Goal: Task Accomplishment & Management: Complete application form

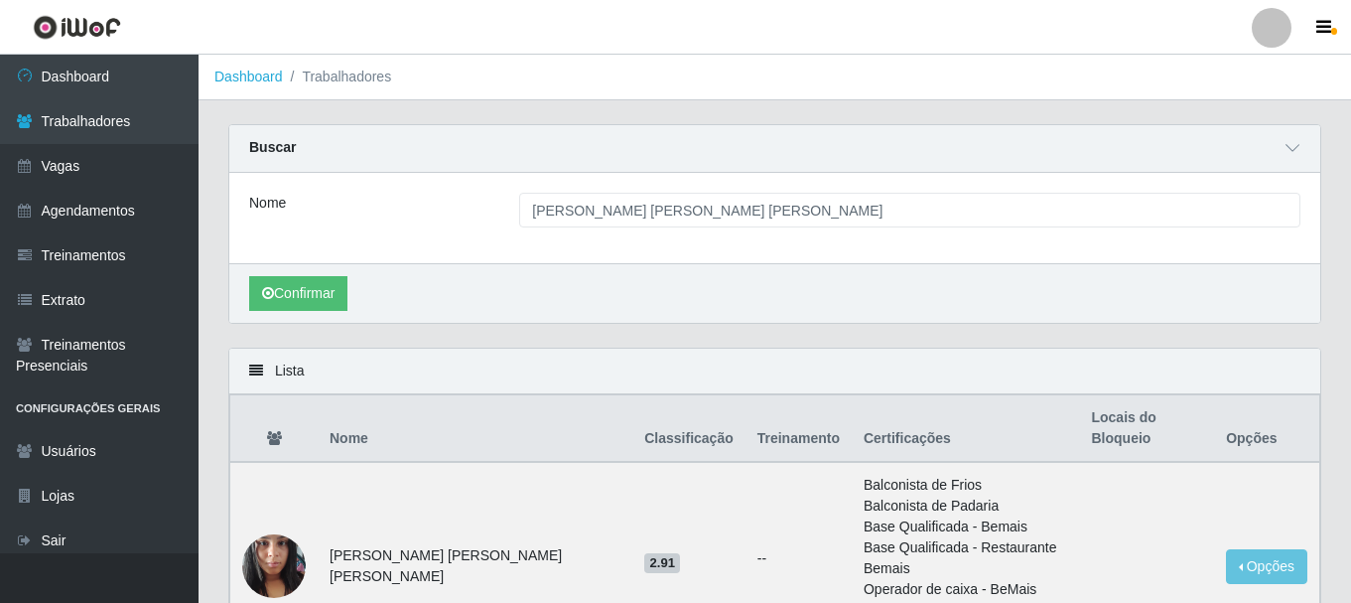
scroll to position [162, 0]
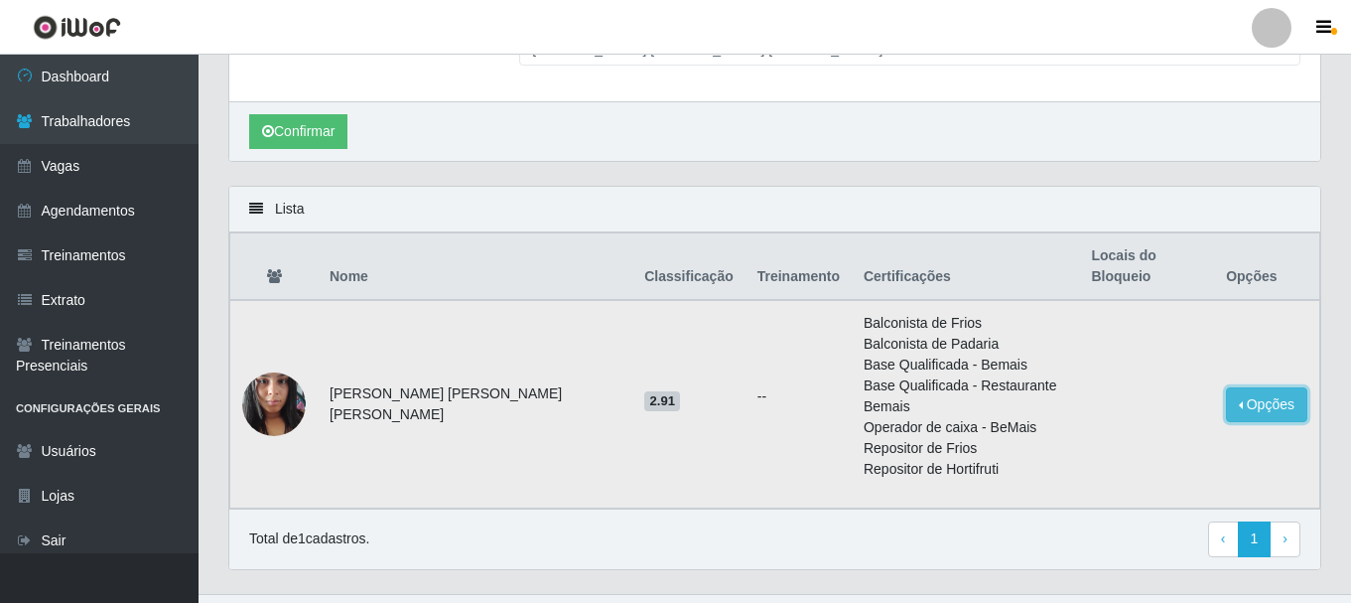
click at [1260, 387] on button "Opções" at bounding box center [1266, 404] width 81 height 35
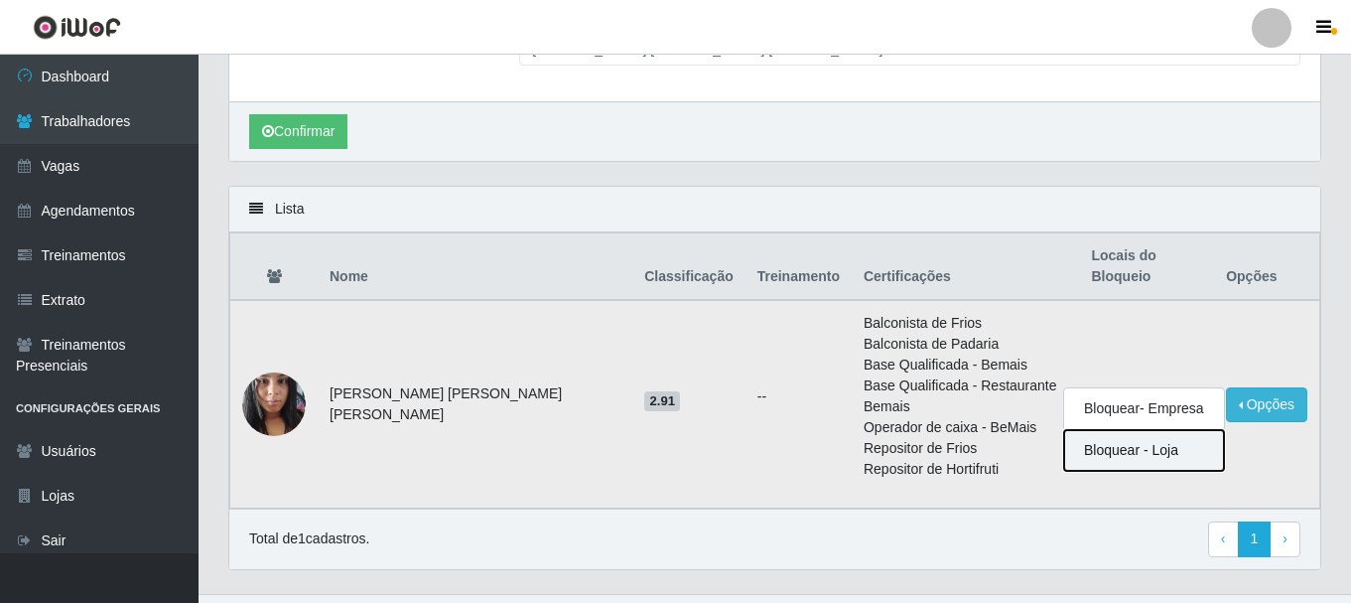
click at [1113, 430] on button "Bloquear - Loja" at bounding box center [1144, 450] width 160 height 41
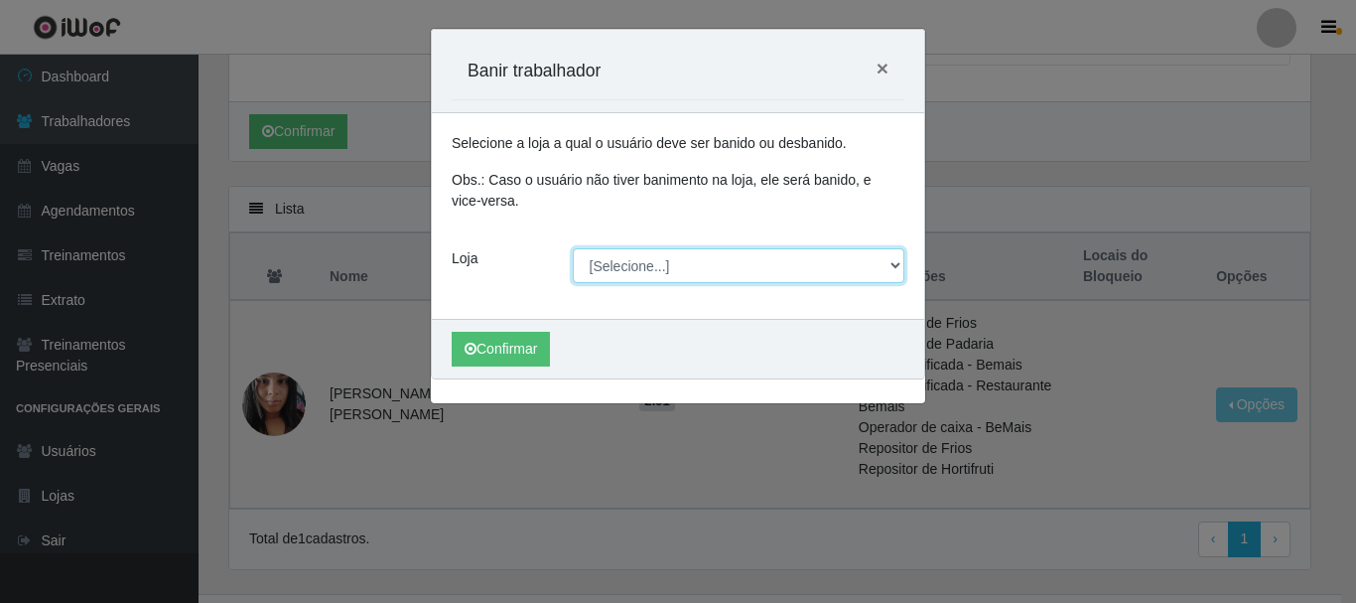
click at [647, 258] on select "[Selecione...] Glace Real Confeitaria" at bounding box center [739, 265] width 333 height 35
select select "445"
click at [573, 248] on select "[Selecione...] Glace Real Confeitaria" at bounding box center [739, 265] width 333 height 35
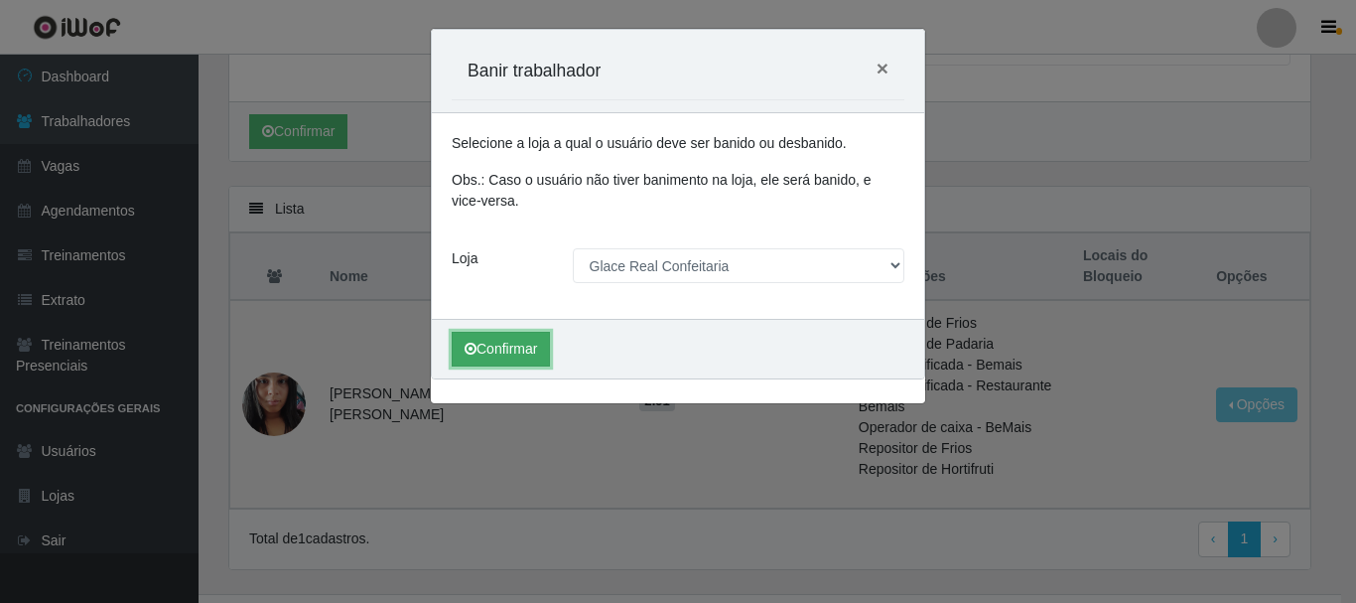
click at [535, 355] on button "Confirmar" at bounding box center [501, 349] width 98 height 35
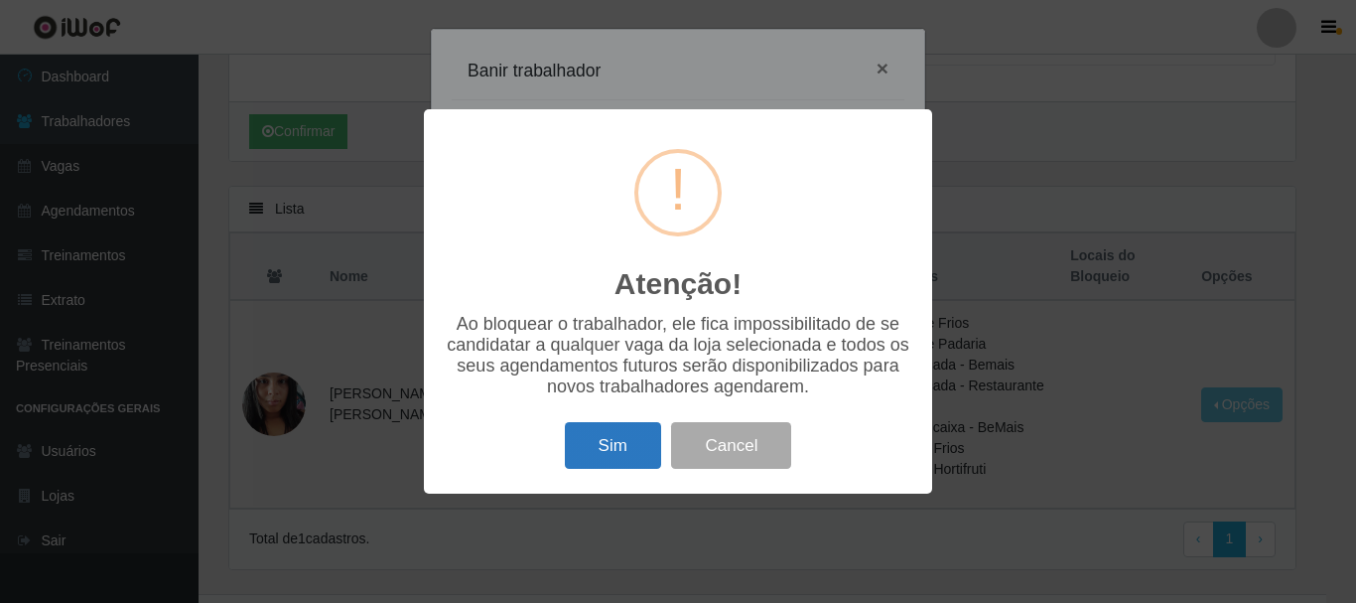
click at [599, 446] on button "Sim" at bounding box center [613, 445] width 96 height 47
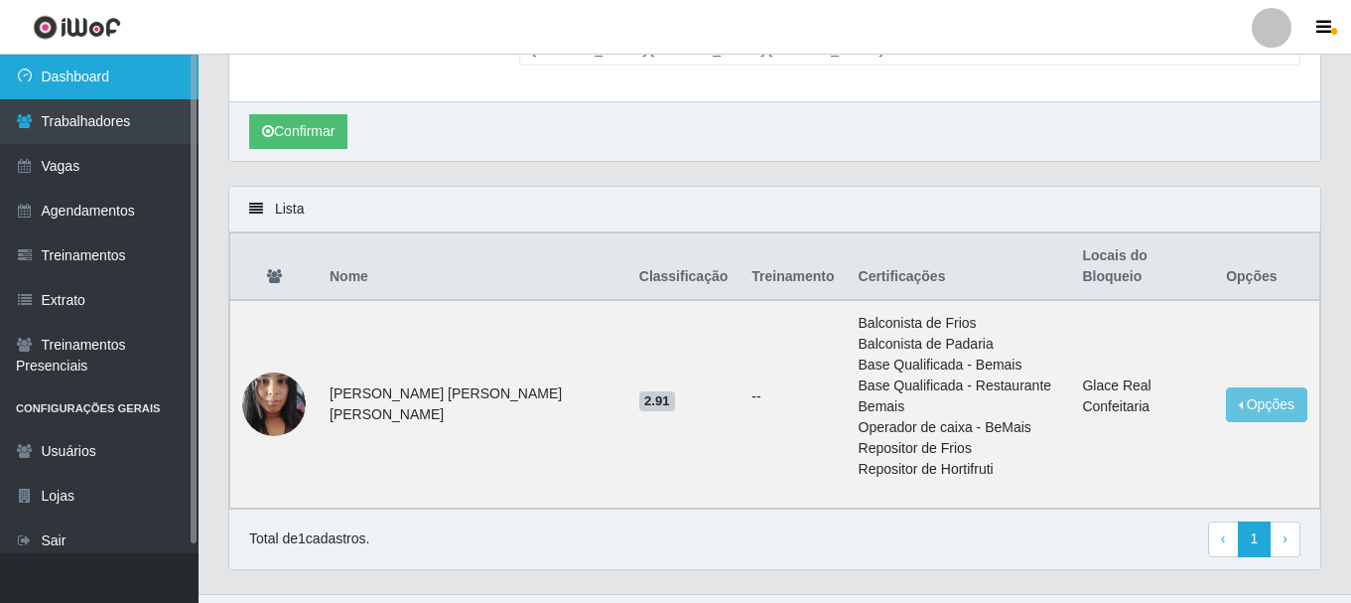
click at [101, 81] on link "Dashboard" at bounding box center [99, 77] width 199 height 45
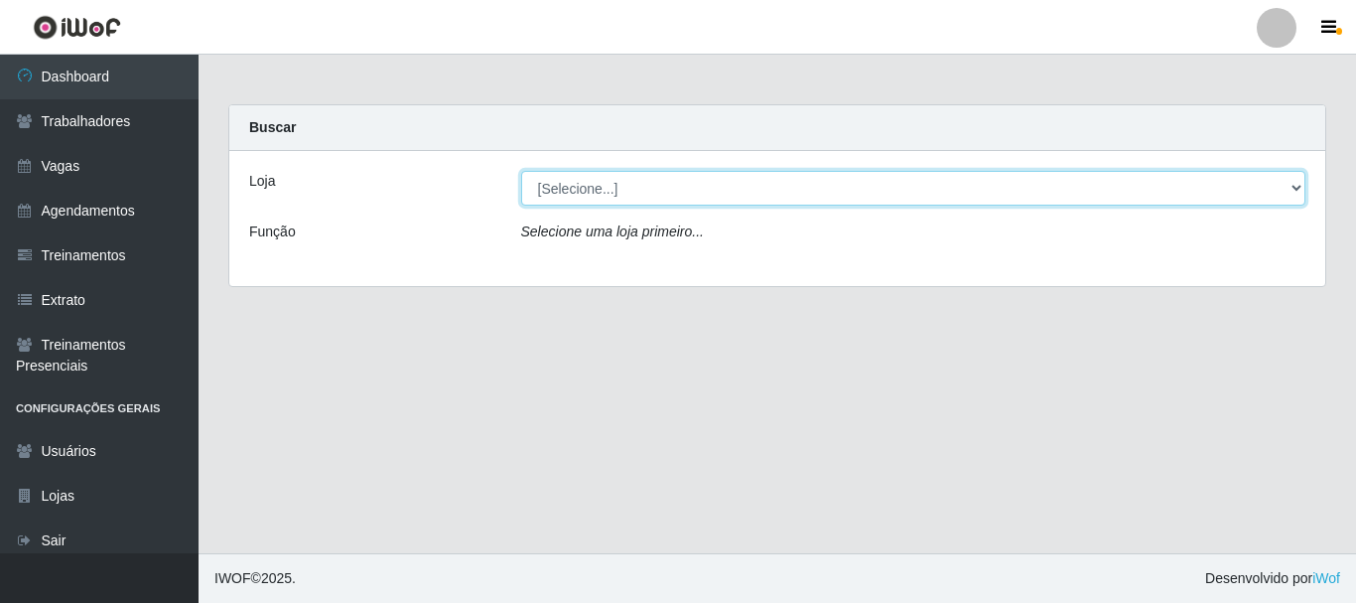
click at [765, 187] on select "[Selecione...] Glace Real Confeitaria" at bounding box center [913, 188] width 785 height 35
select select "445"
click at [521, 171] on select "[Selecione...] Glace Real Confeitaria" at bounding box center [913, 188] width 785 height 35
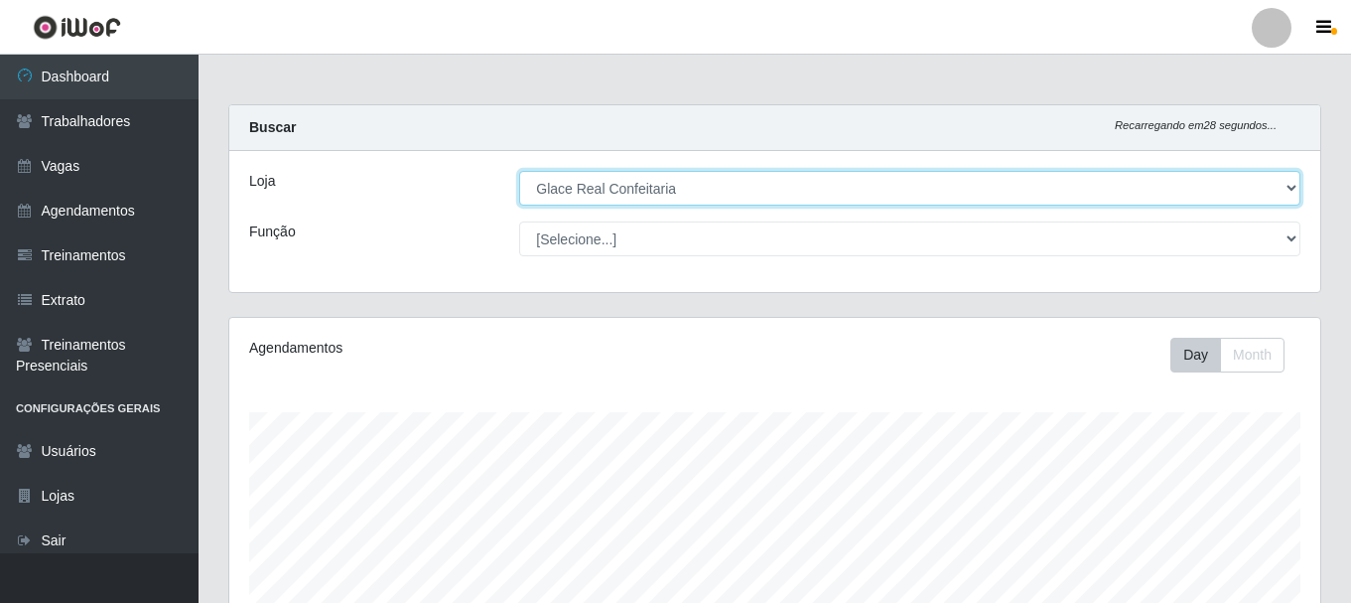
scroll to position [362, 0]
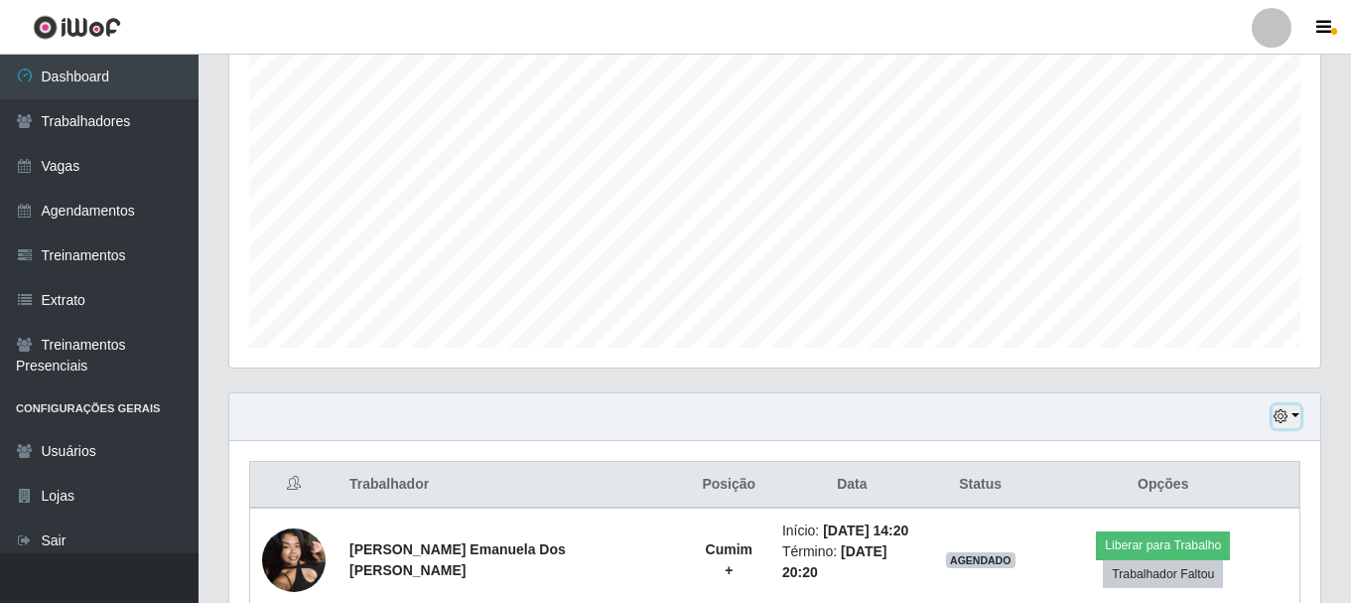
click at [1295, 425] on button "button" at bounding box center [1287, 416] width 28 height 23
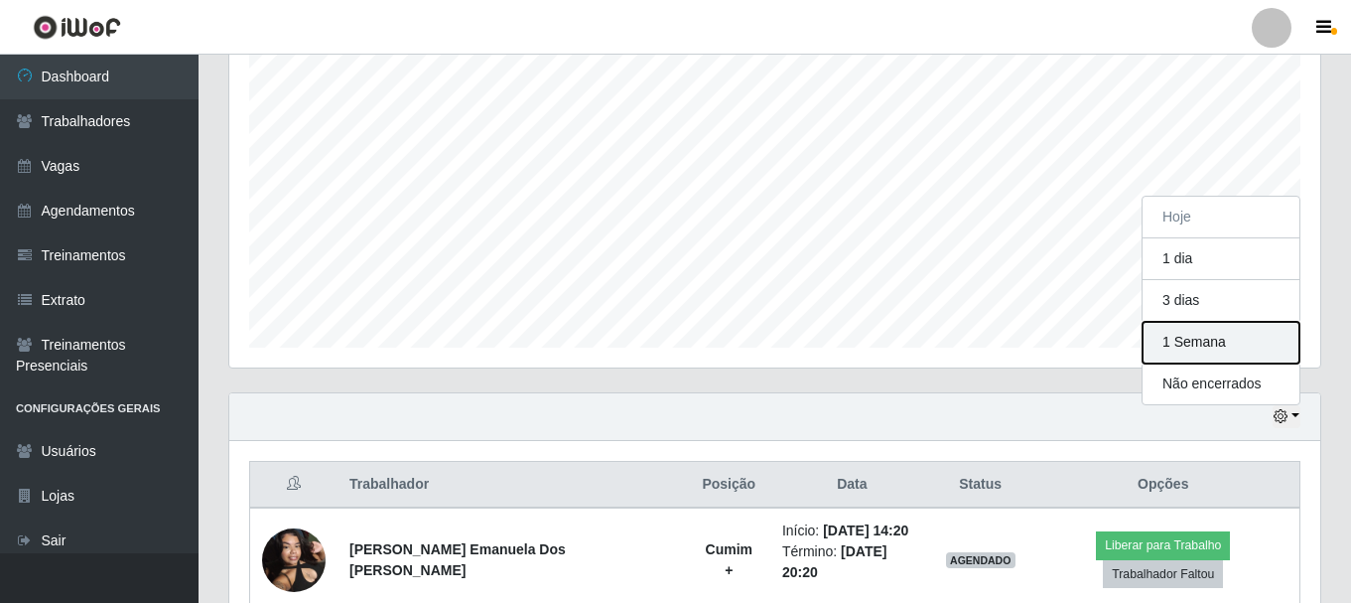
click at [1246, 343] on button "1 Semana" at bounding box center [1221, 343] width 157 height 42
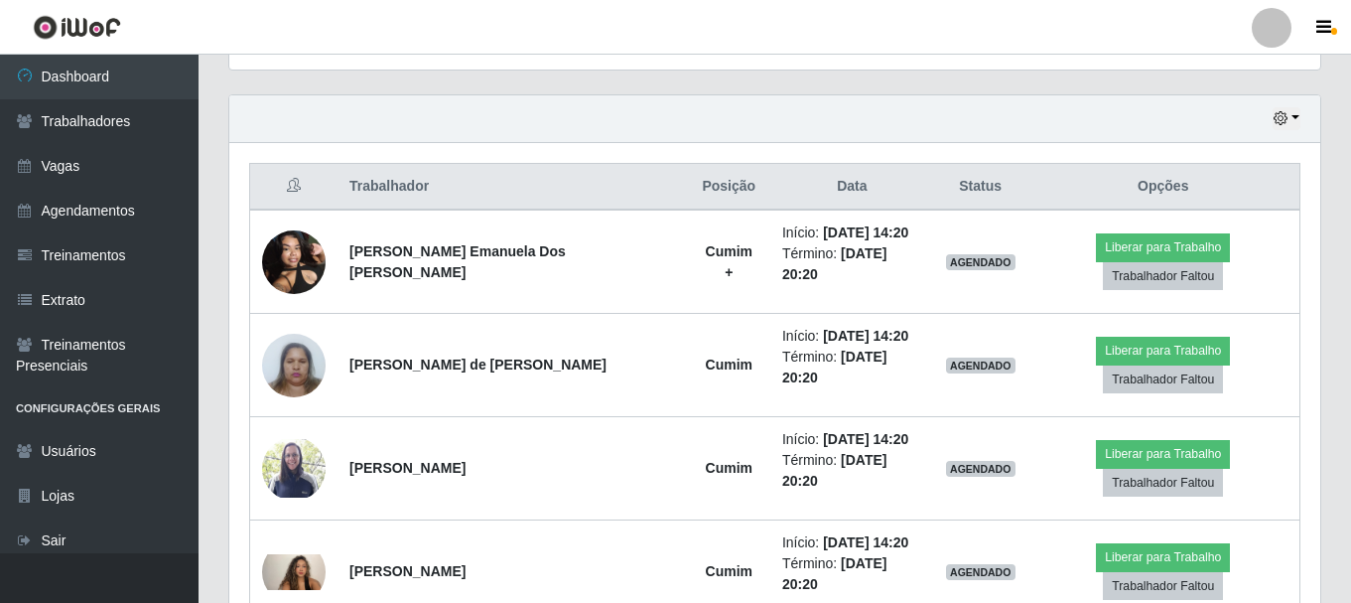
scroll to position [716, 0]
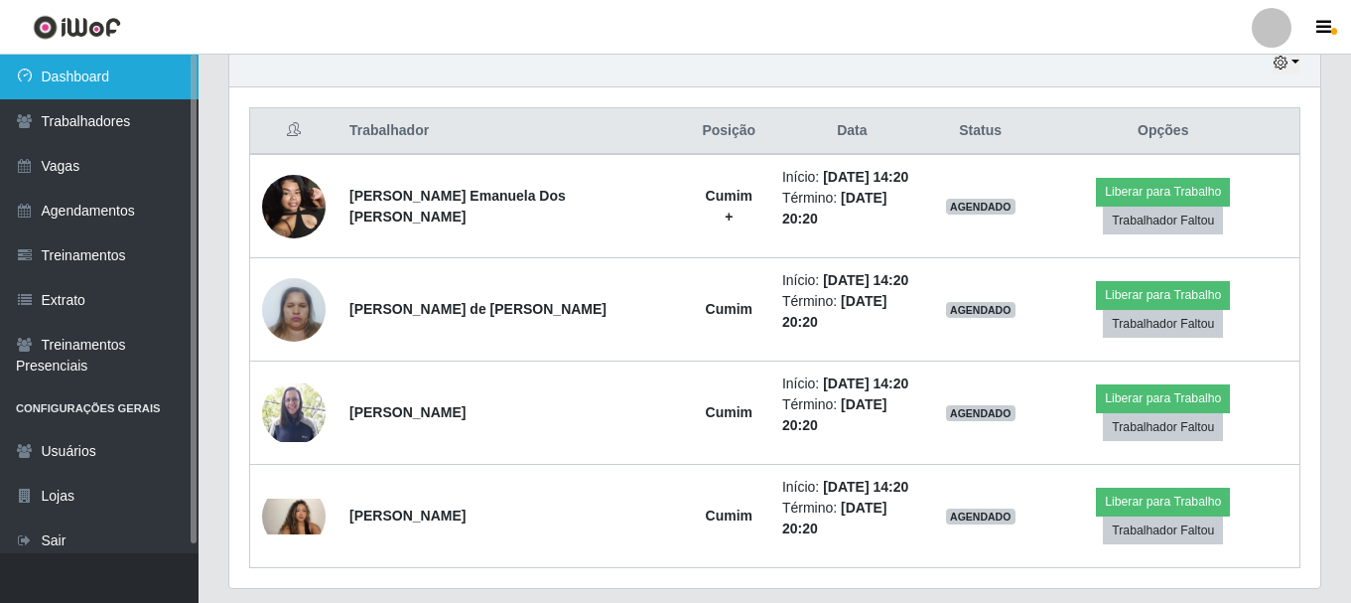
click at [95, 76] on link "Dashboard" at bounding box center [99, 77] width 199 height 45
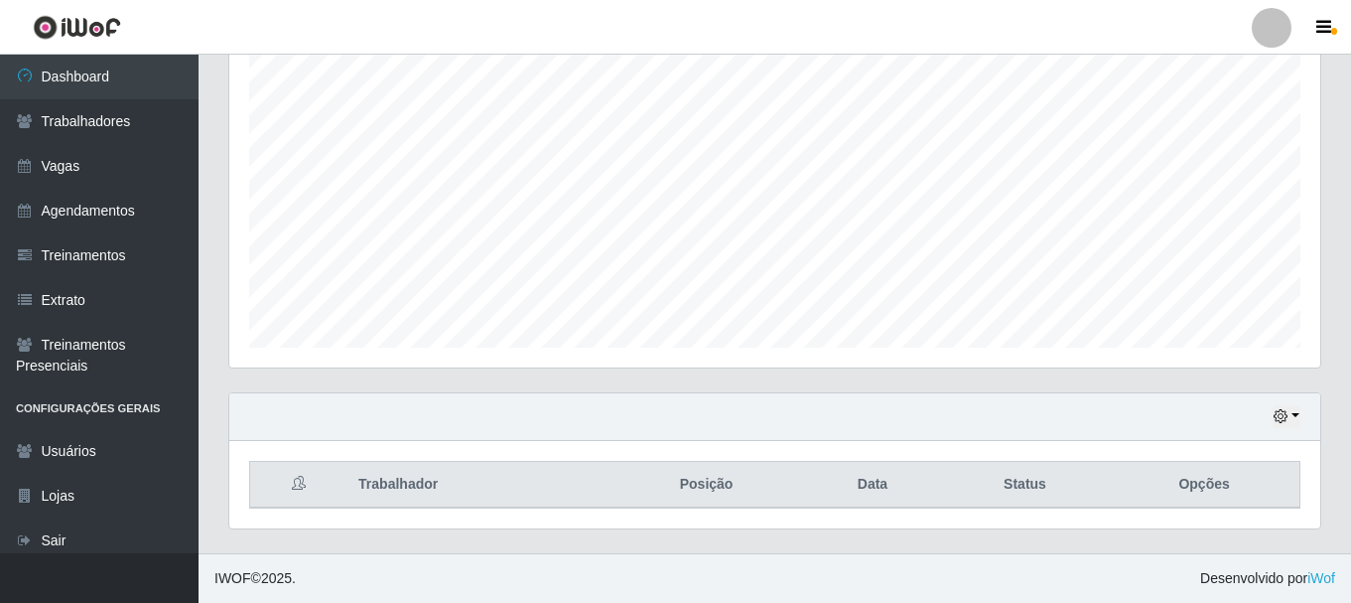
scroll to position [0, 0]
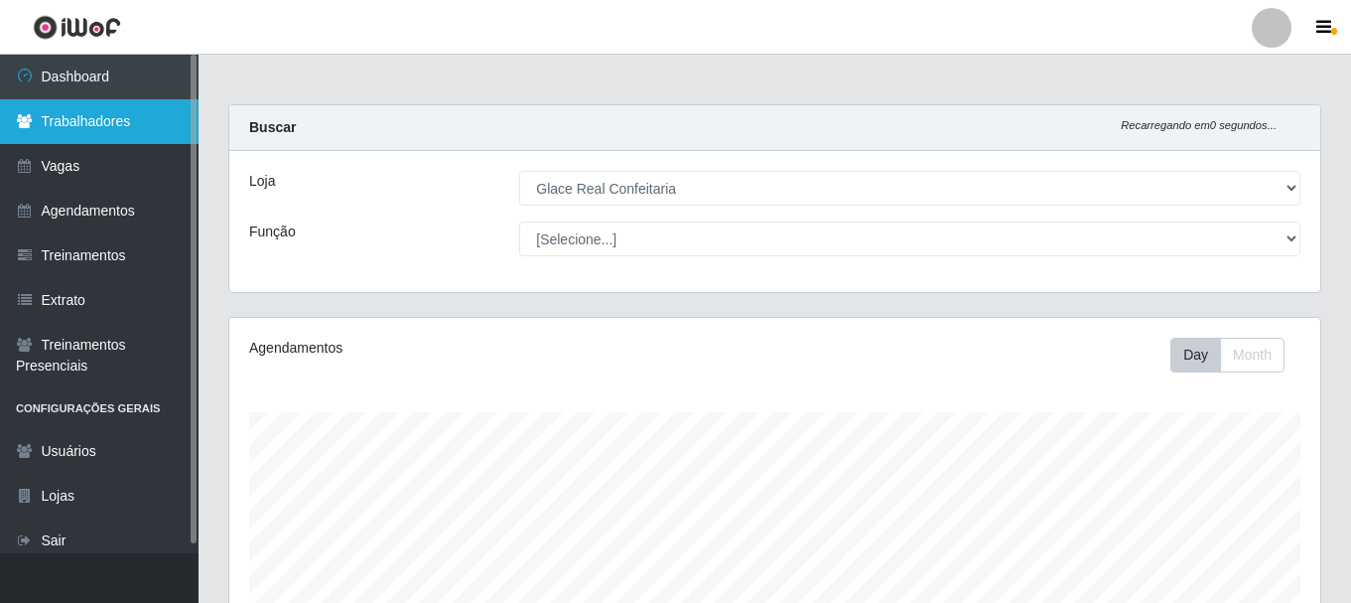
click at [101, 120] on link "Trabalhadores" at bounding box center [99, 121] width 199 height 45
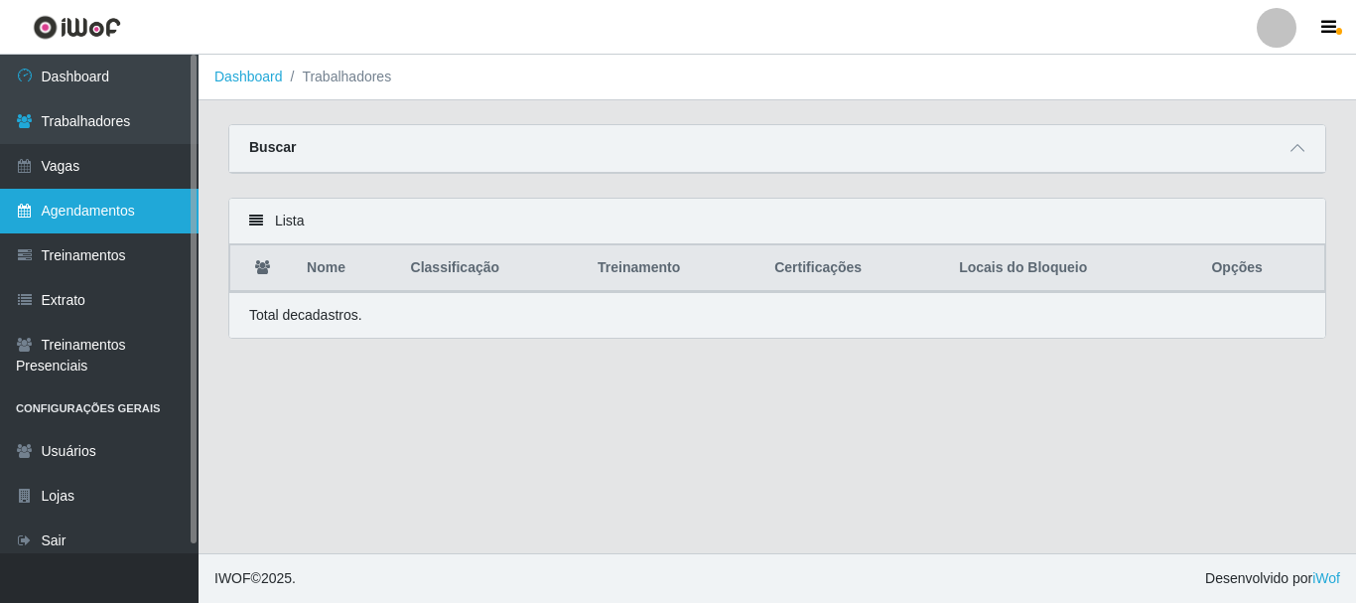
click at [125, 210] on link "Agendamentos" at bounding box center [99, 211] width 199 height 45
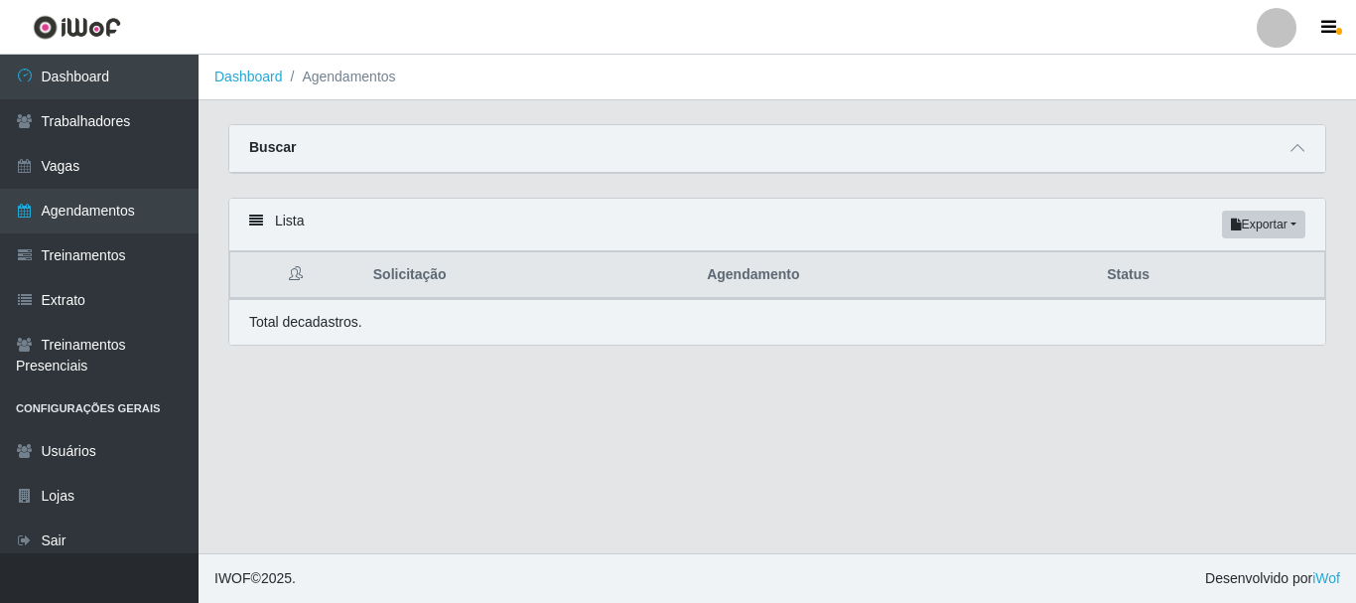
click at [1315, 146] on div "Buscar" at bounding box center [777, 149] width 1096 height 48
click at [1302, 149] on icon at bounding box center [1298, 148] width 14 height 14
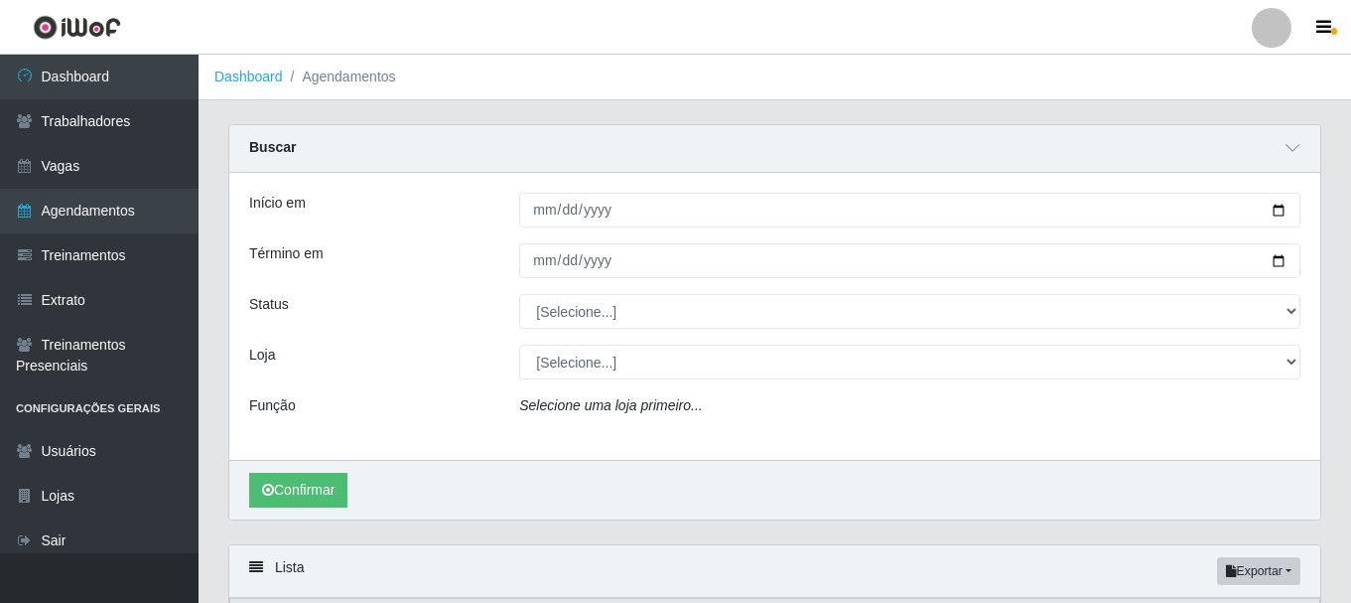
click at [550, 232] on div "Início em Término em Status [Selecione...] AGENDADO AGUARDANDO LIBERAR EM ANDAM…" at bounding box center [774, 316] width 1091 height 287
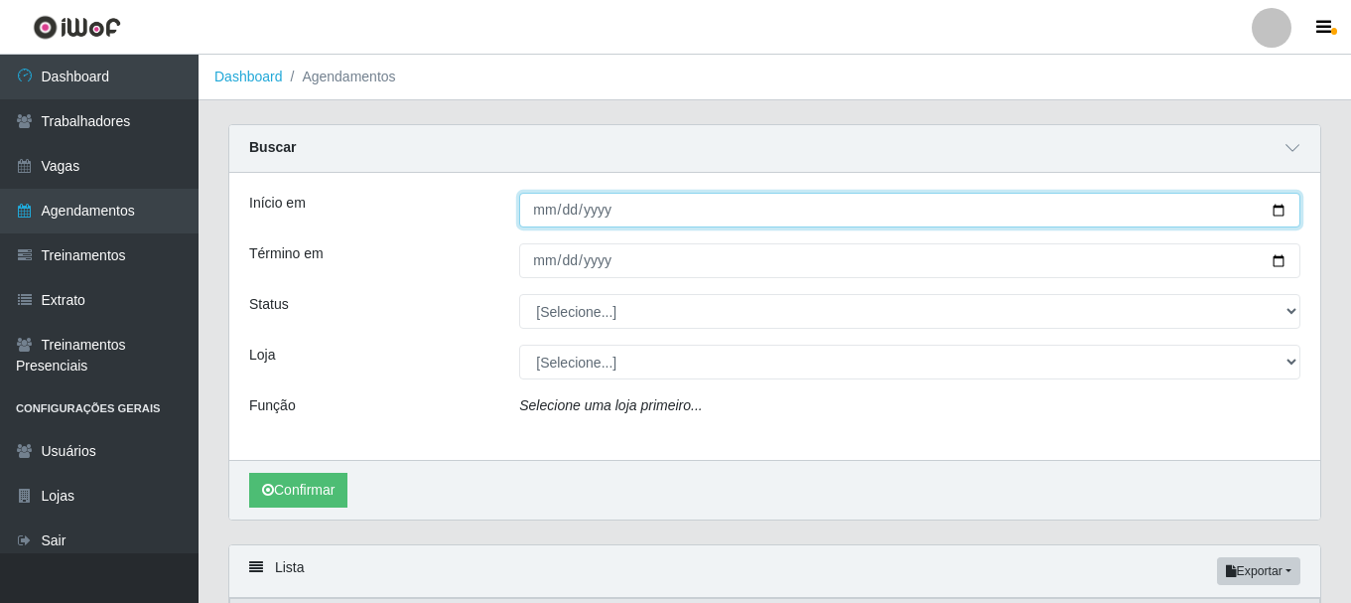
click at [538, 218] on input "Início em" at bounding box center [909, 210] width 781 height 35
type input "[DATE]"
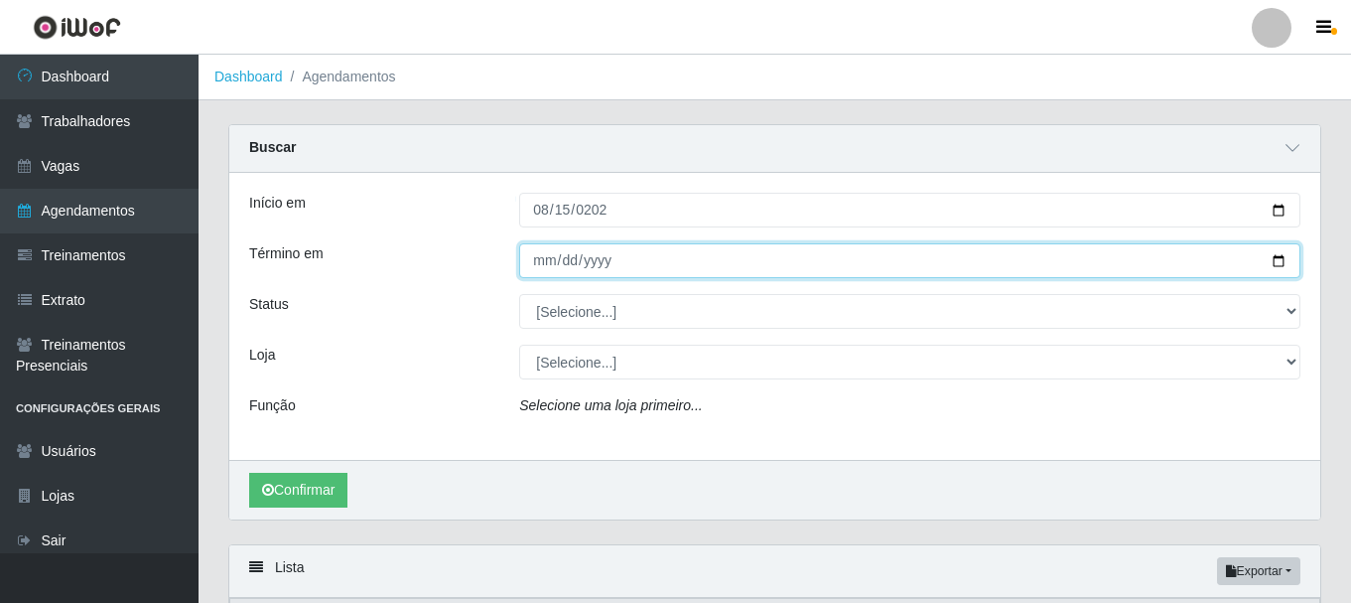
click at [540, 263] on input "Término em" at bounding box center [909, 260] width 781 height 35
type input "[DATE]"
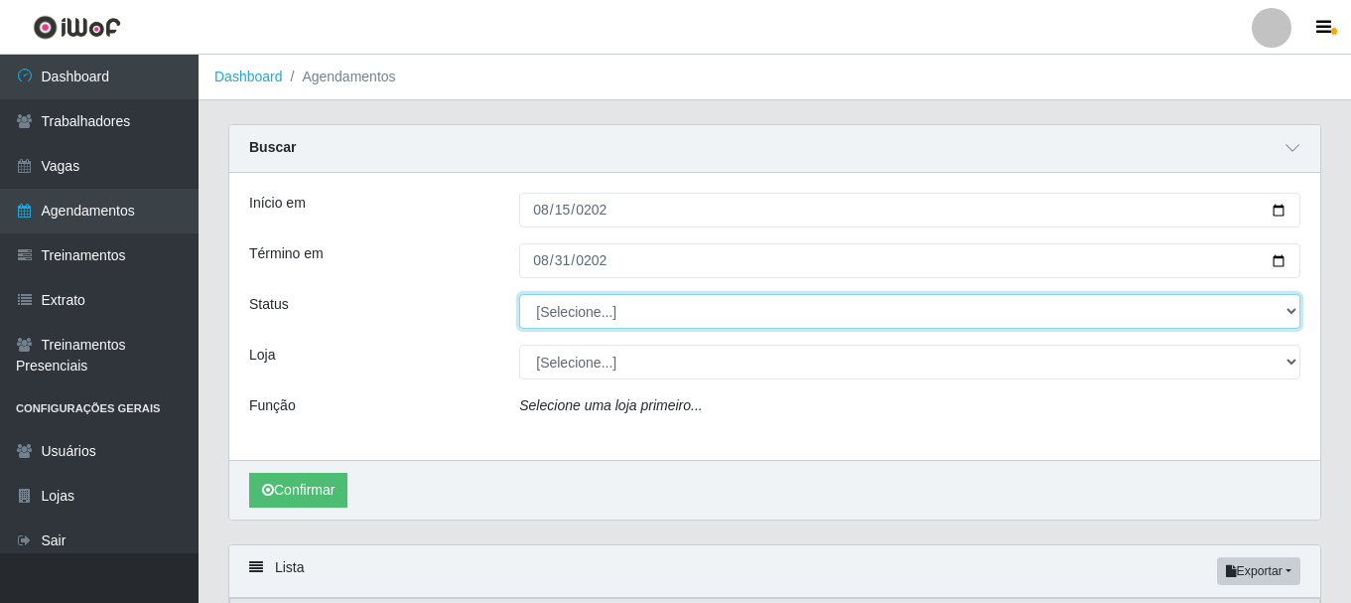
click at [560, 313] on select "[Selecione...] AGENDADO AGUARDANDO LIBERAR EM ANDAMENTO EM REVISÃO FINALIZADO C…" at bounding box center [909, 311] width 781 height 35
select select "AGENDADO"
click at [519, 295] on select "[Selecione...] AGENDADO AGUARDANDO LIBERAR EM ANDAMENTO EM REVISÃO FINALIZADO C…" at bounding box center [909, 311] width 781 height 35
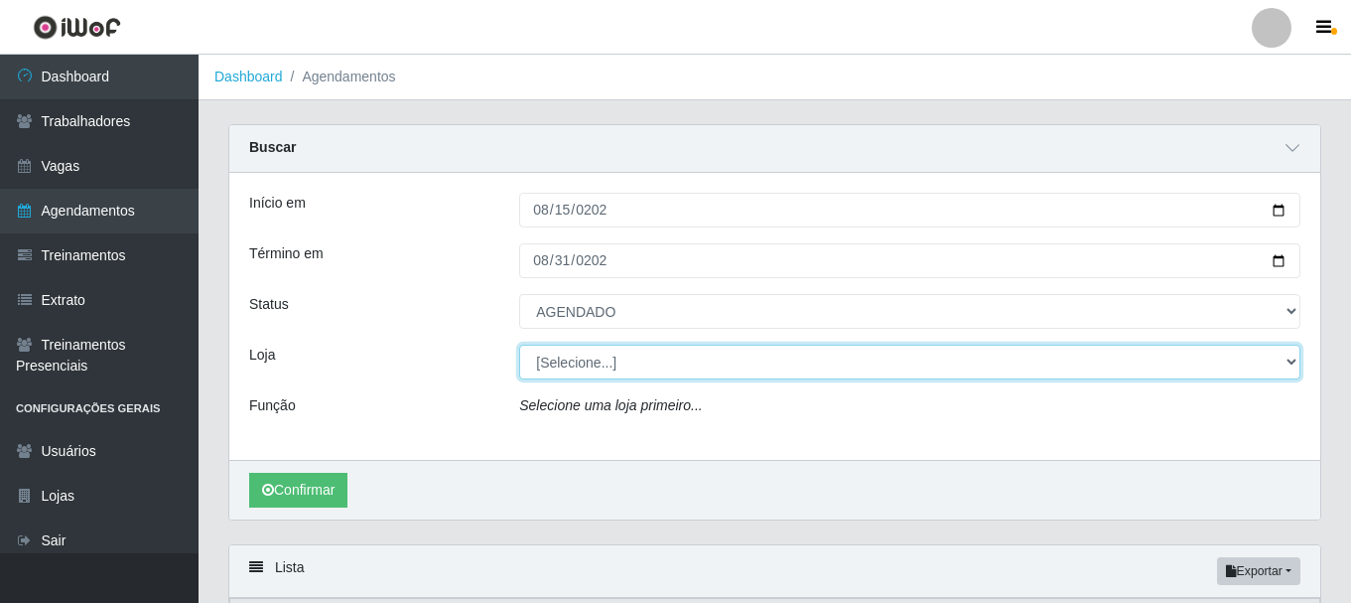
click at [593, 371] on select "[Selecione...] Glace Real Confeitaria" at bounding box center [909, 362] width 781 height 35
select select "445"
click at [519, 346] on select "[Selecione...] Glace Real Confeitaria" at bounding box center [909, 362] width 781 height 35
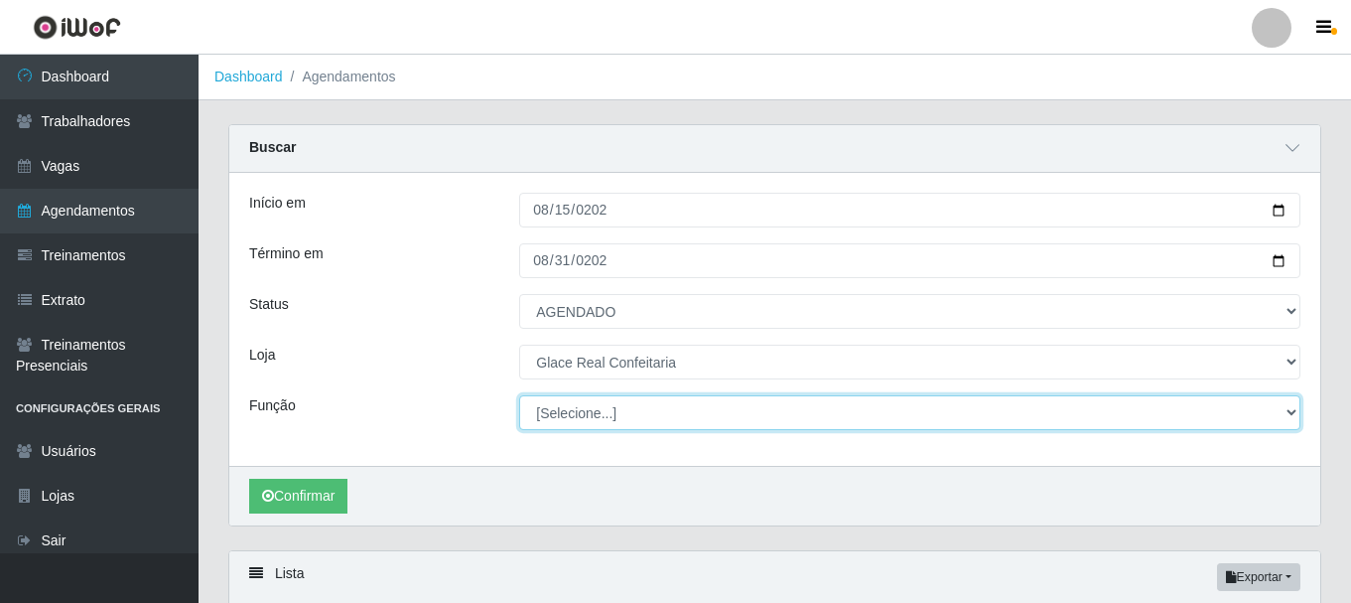
click at [631, 422] on select "[Selecione...] ASG ASG + ASG ++ Auxiliar de Cozinha Auxiliar de Cozinha + Auxil…" at bounding box center [909, 412] width 781 height 35
select select "17"
click at [519, 396] on select "[Selecione...] ASG ASG + ASG ++ Auxiliar de Cozinha Auxiliar de Cozinha + Auxil…" at bounding box center [909, 412] width 781 height 35
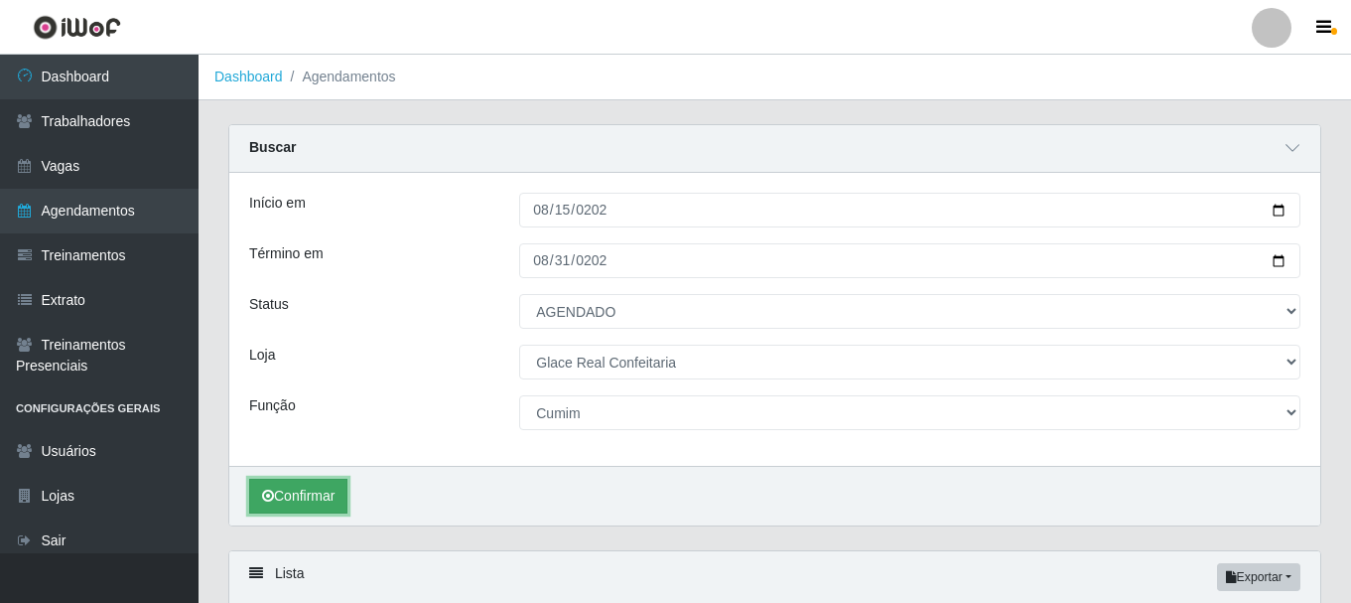
click at [299, 513] on button "Confirmar" at bounding box center [298, 496] width 98 height 35
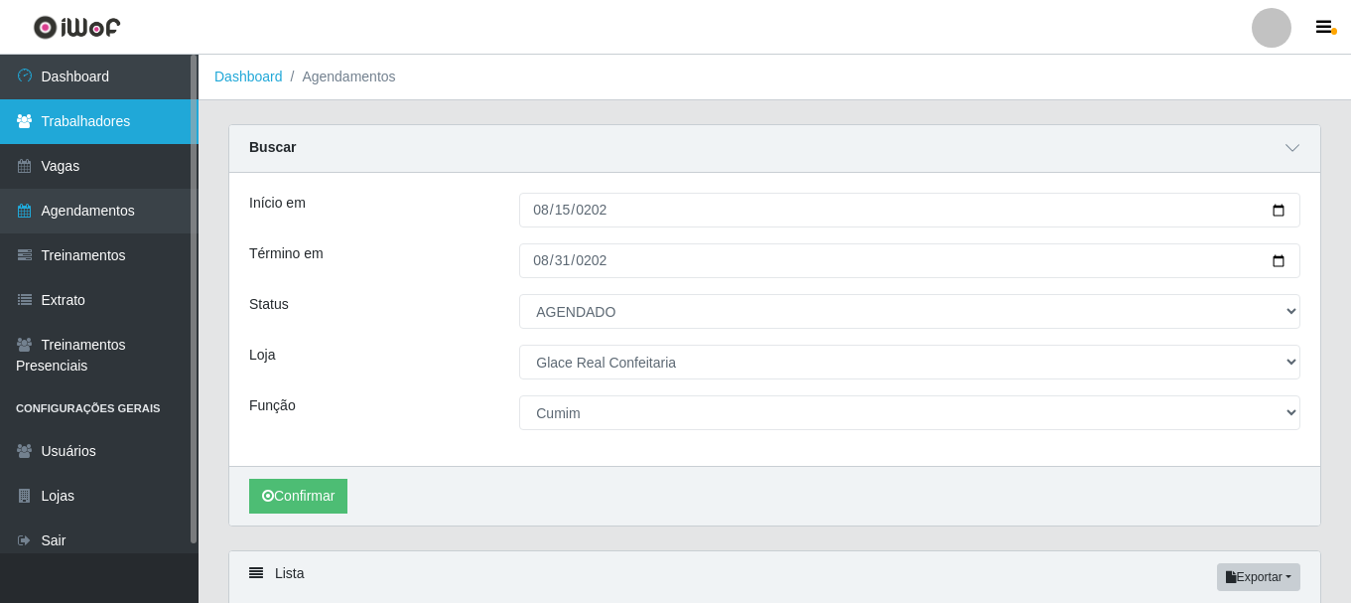
click at [81, 127] on link "Trabalhadores" at bounding box center [99, 121] width 199 height 45
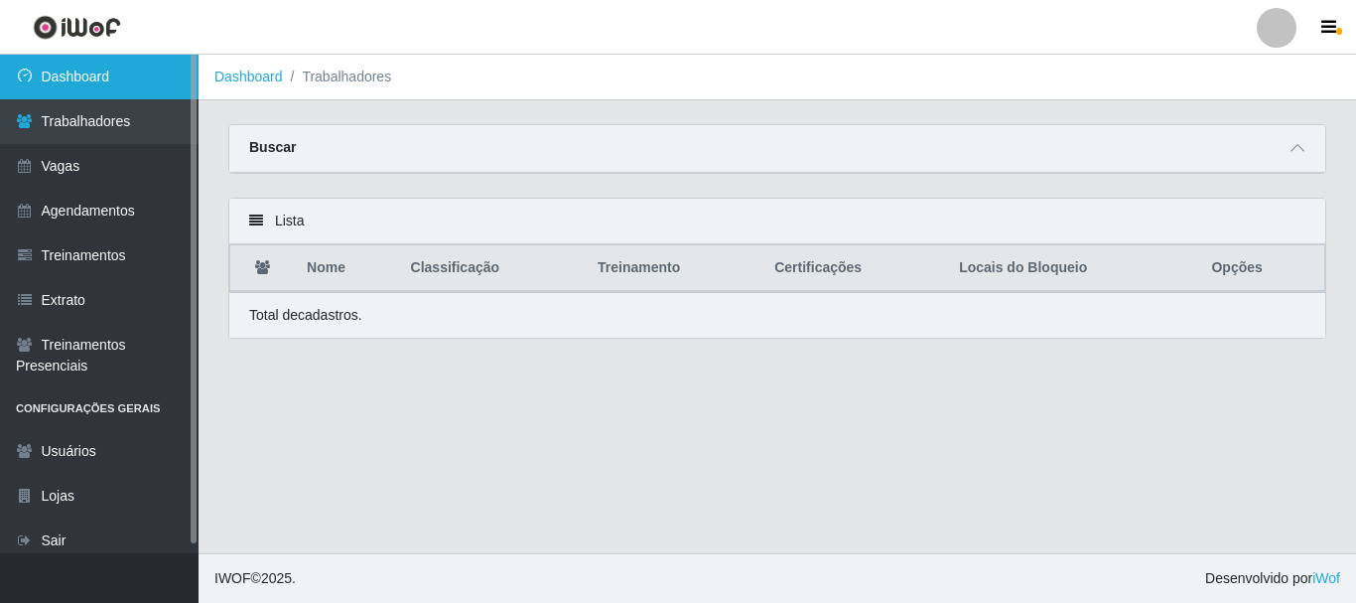
click at [116, 70] on link "Dashboard" at bounding box center [99, 77] width 199 height 45
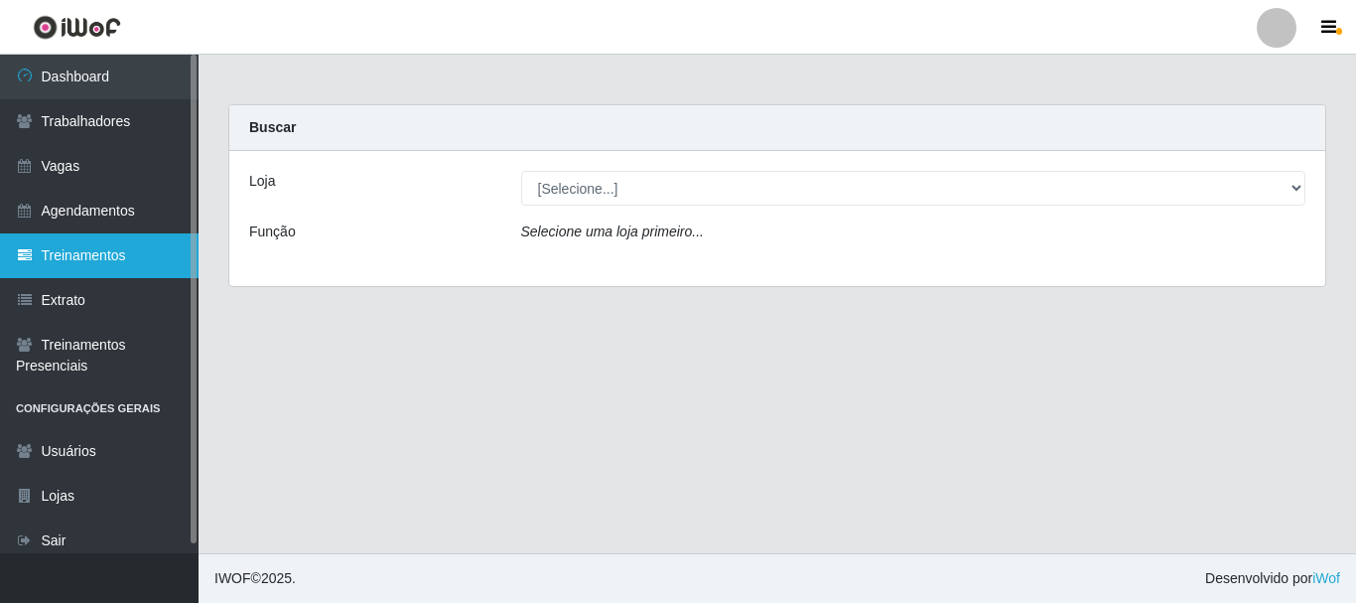
click at [129, 267] on link "Treinamentos" at bounding box center [99, 255] width 199 height 45
